Goal: Download file/media

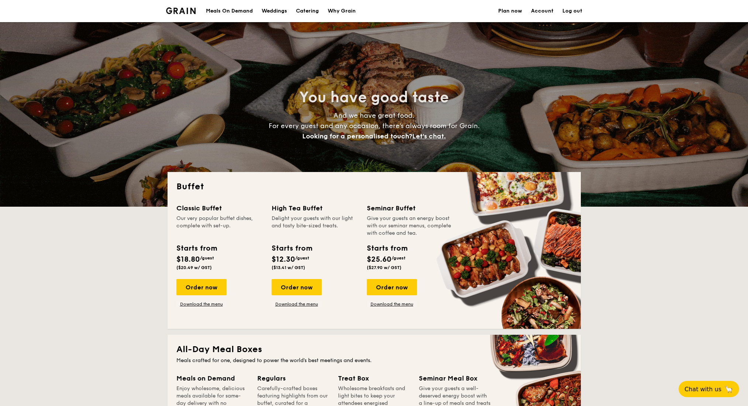
select select
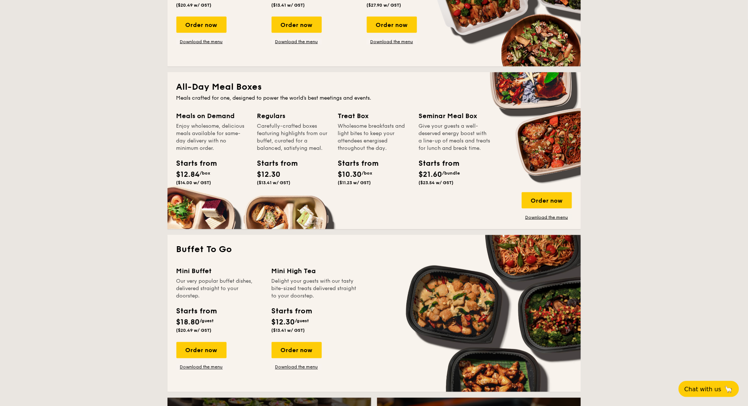
scroll to position [344, 0]
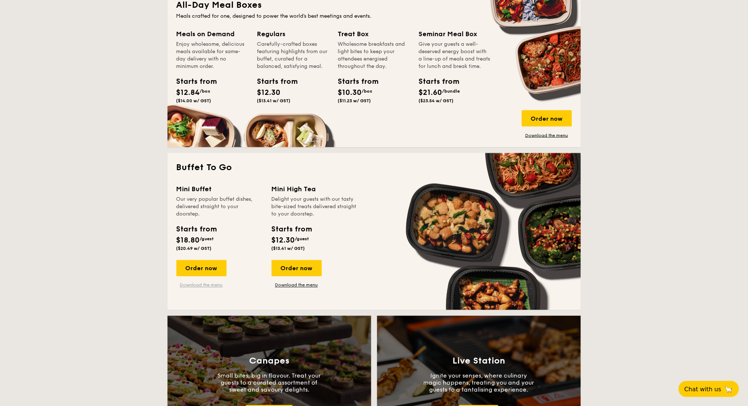
click at [211, 287] on link "Download the menu" at bounding box center [201, 285] width 50 height 6
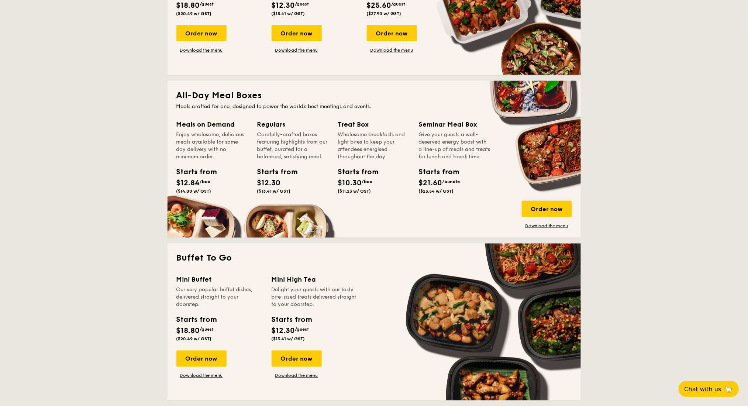
scroll to position [148, 0]
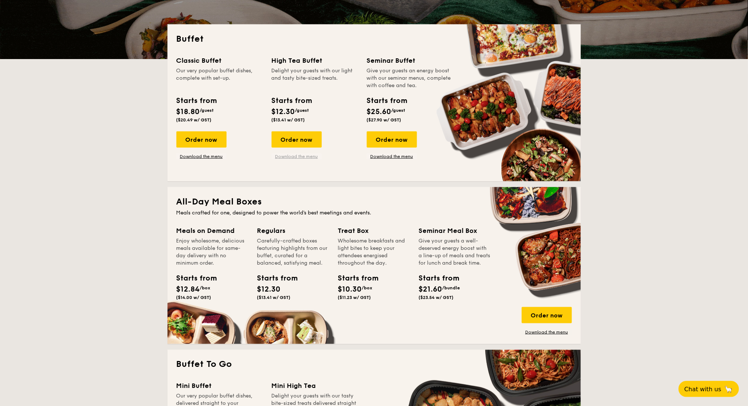
click at [310, 156] on link "Download the menu" at bounding box center [297, 157] width 50 height 6
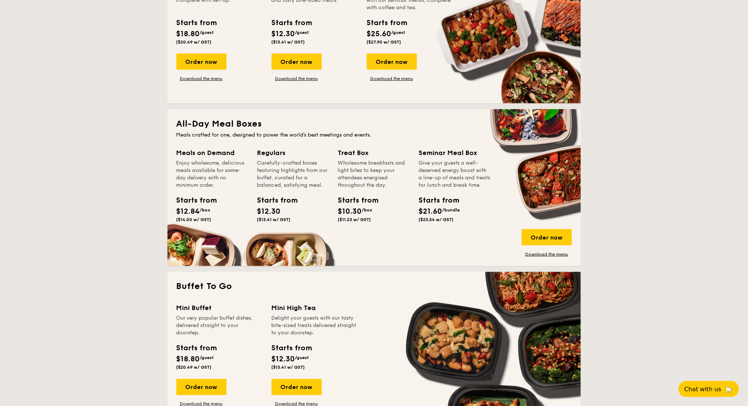
scroll to position [295, 0]
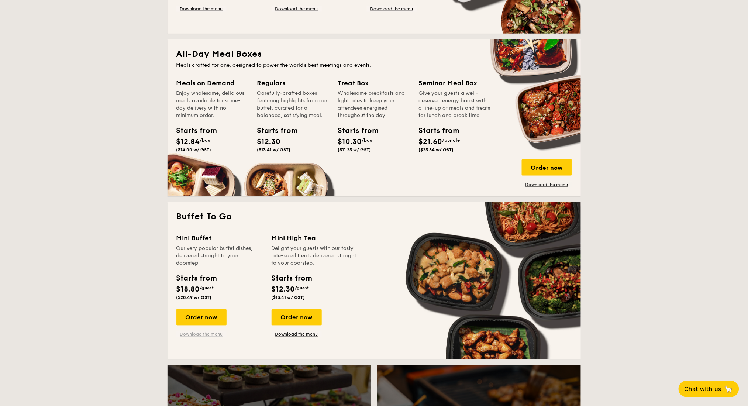
click at [209, 331] on link "Download the menu" at bounding box center [201, 334] width 50 height 6
click at [300, 334] on link "Download the menu" at bounding box center [297, 334] width 50 height 6
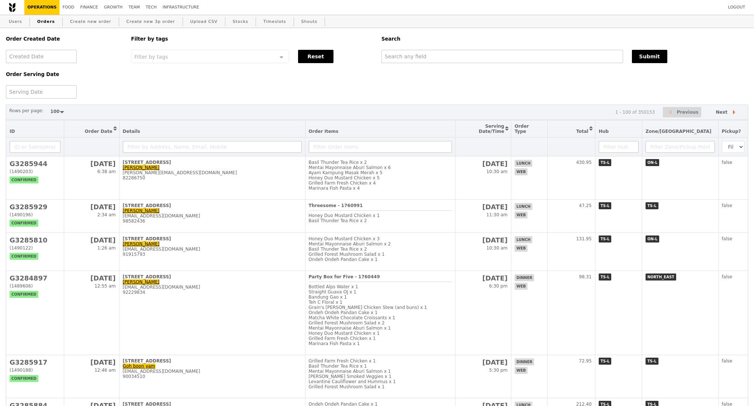
select select "100"
